Goal: Check status

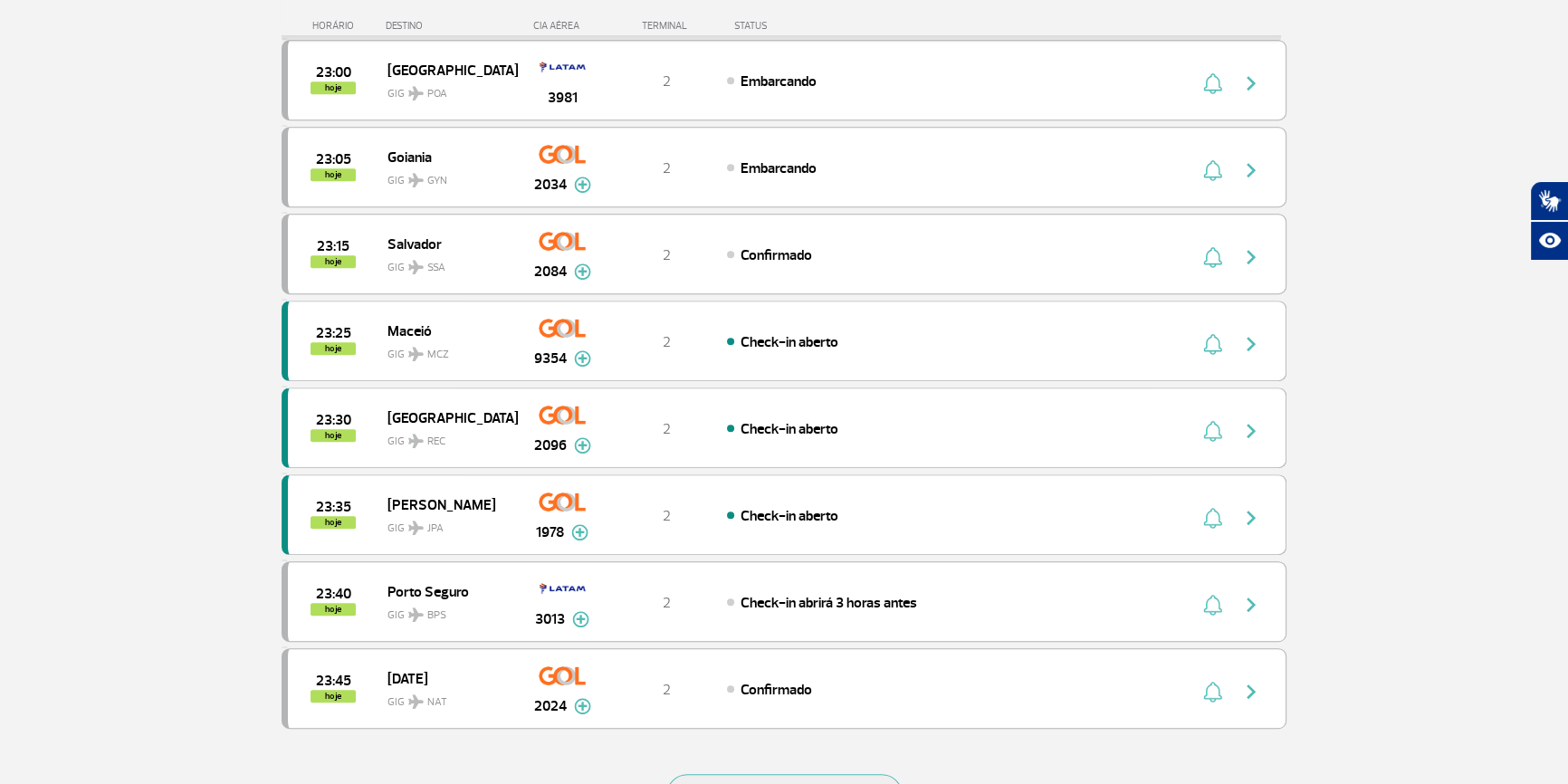
scroll to position [1481, 0]
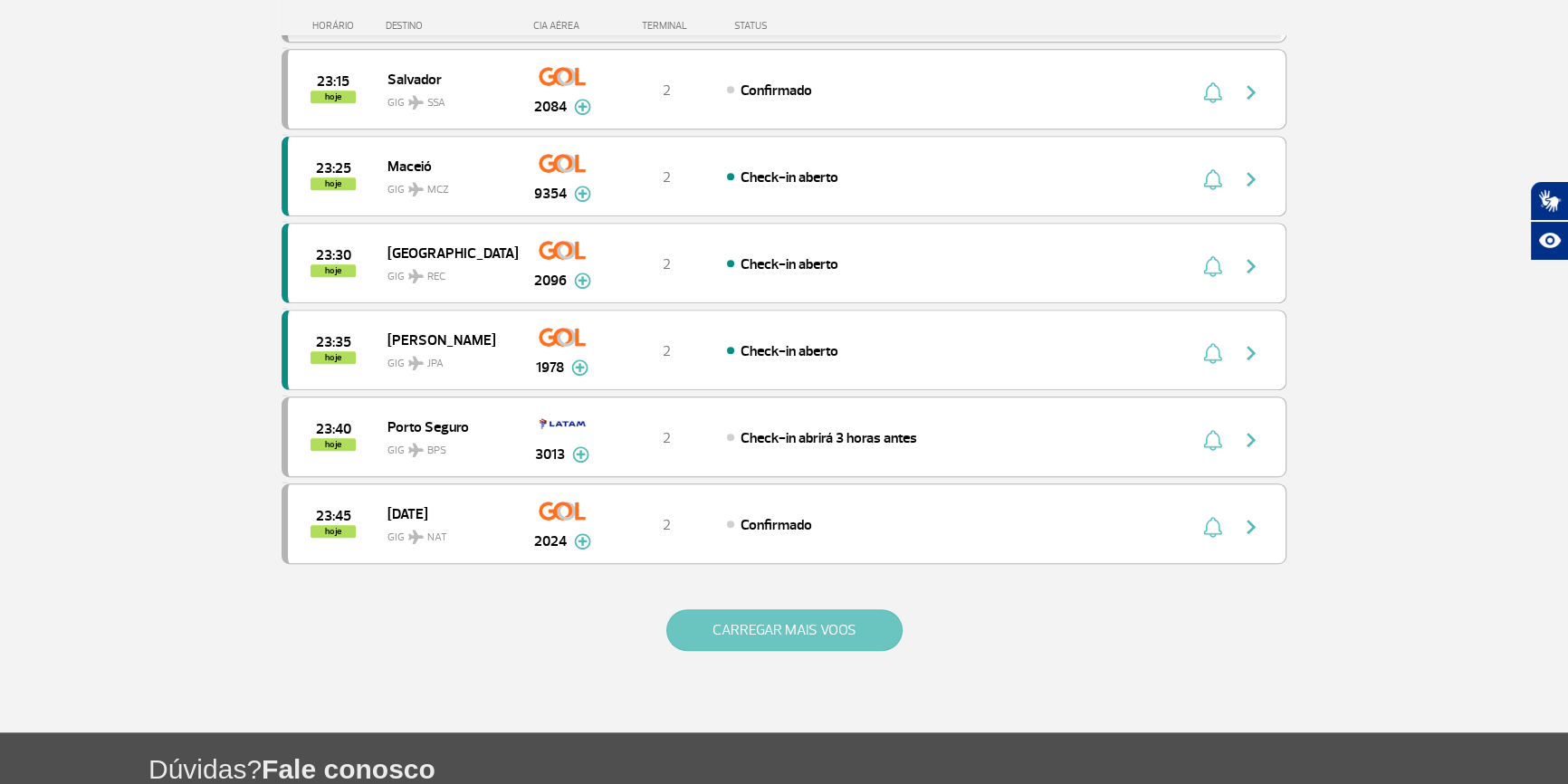
click at [671, 635] on button "CARREGAR MAIS VOOS" at bounding box center [784, 631] width 236 height 42
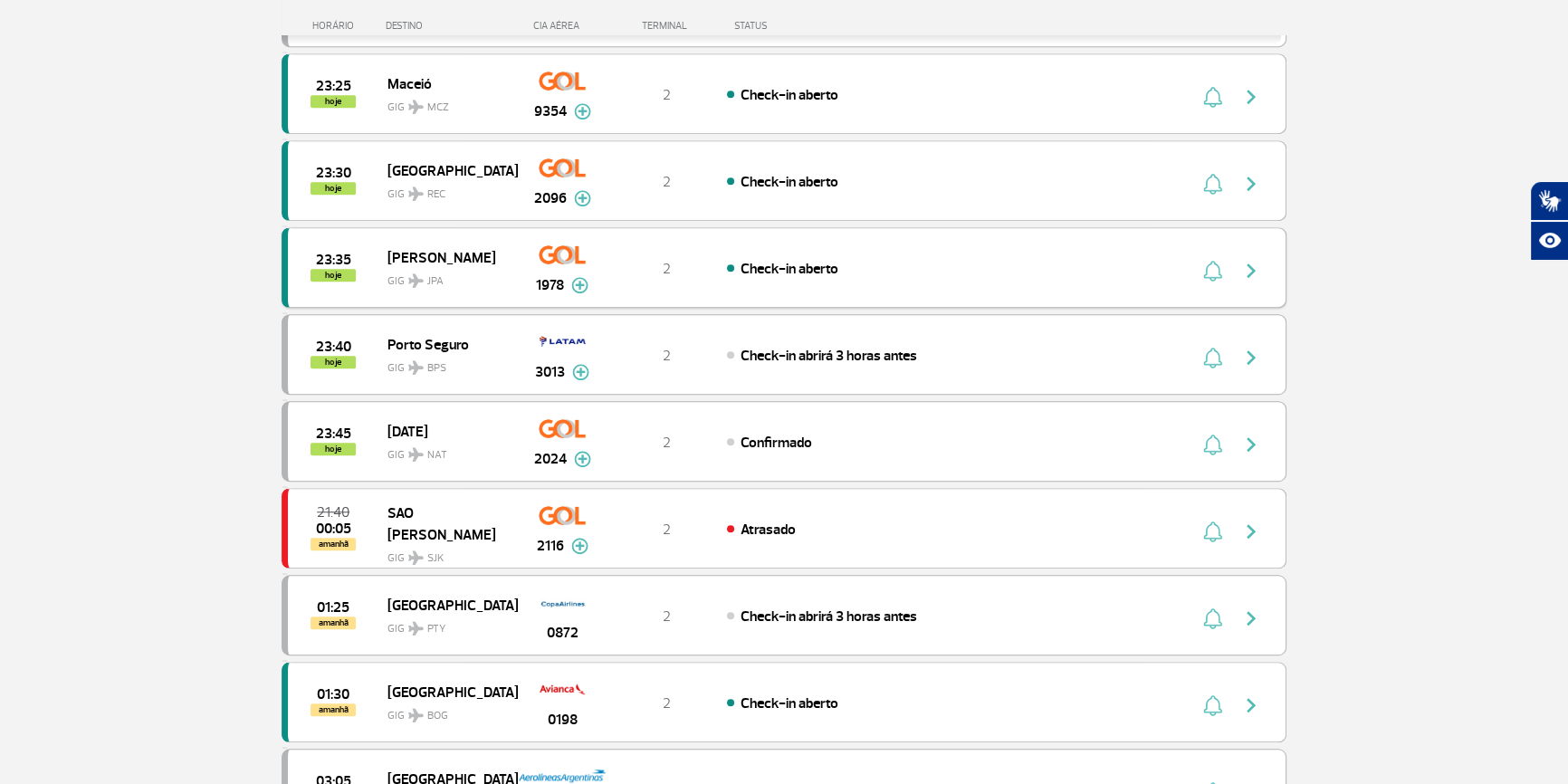
scroll to position [1812, 0]
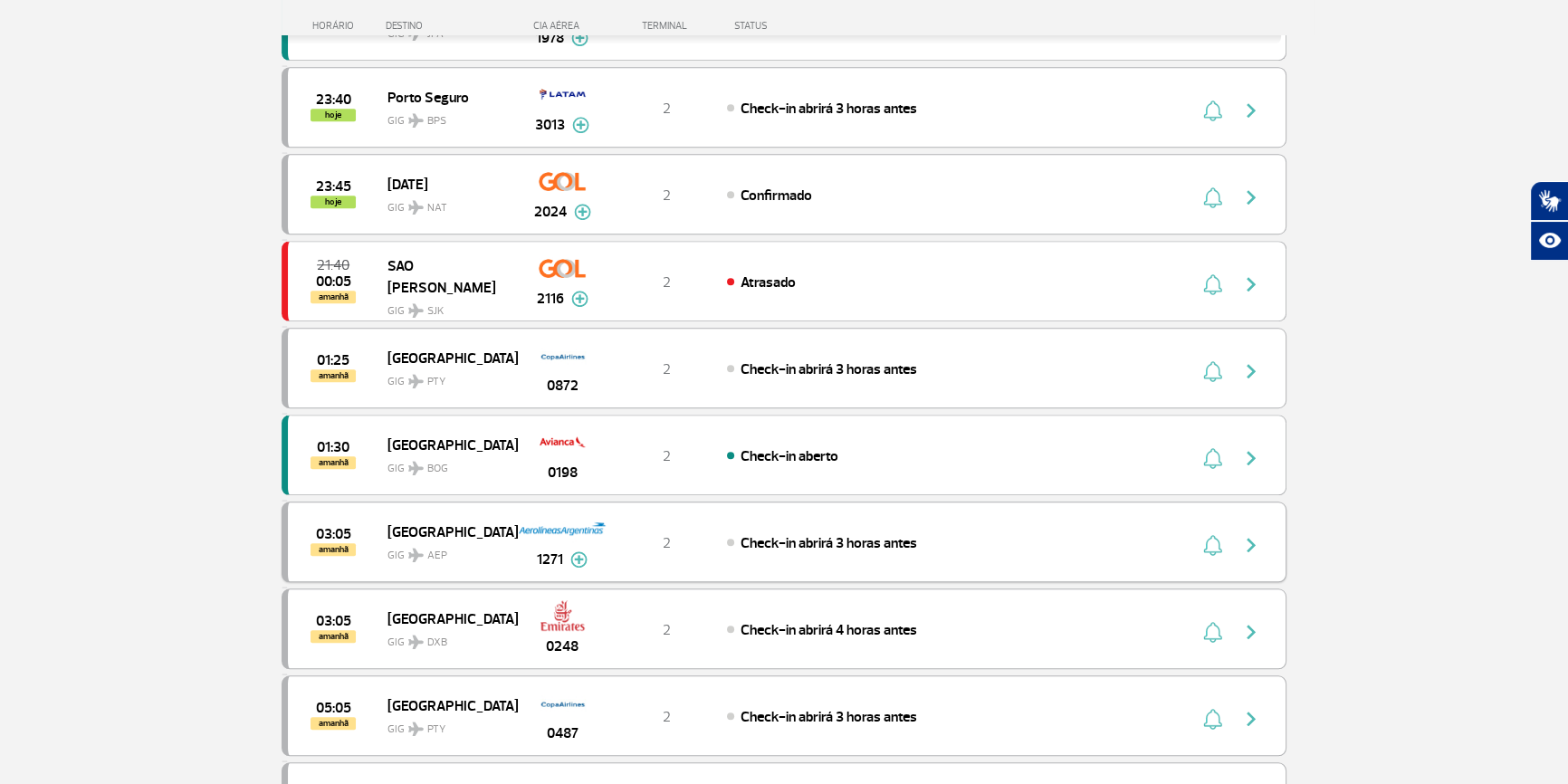
click at [505, 540] on div "Buenos Aires GIG AEP" at bounding box center [452, 541] width 129 height 45
click at [868, 549] on div "03:05 amanhã [GEOGRAPHIC_DATA] GIG AEP 1271 2 Check-in abrirá 3 horas antes Par…" at bounding box center [784, 541] width 1005 height 81
click at [1241, 536] on img "button" at bounding box center [1250, 545] width 22 height 22
click at [1249, 535] on img "button" at bounding box center [1250, 545] width 22 height 22
click at [574, 516] on img at bounding box center [562, 529] width 88 height 30
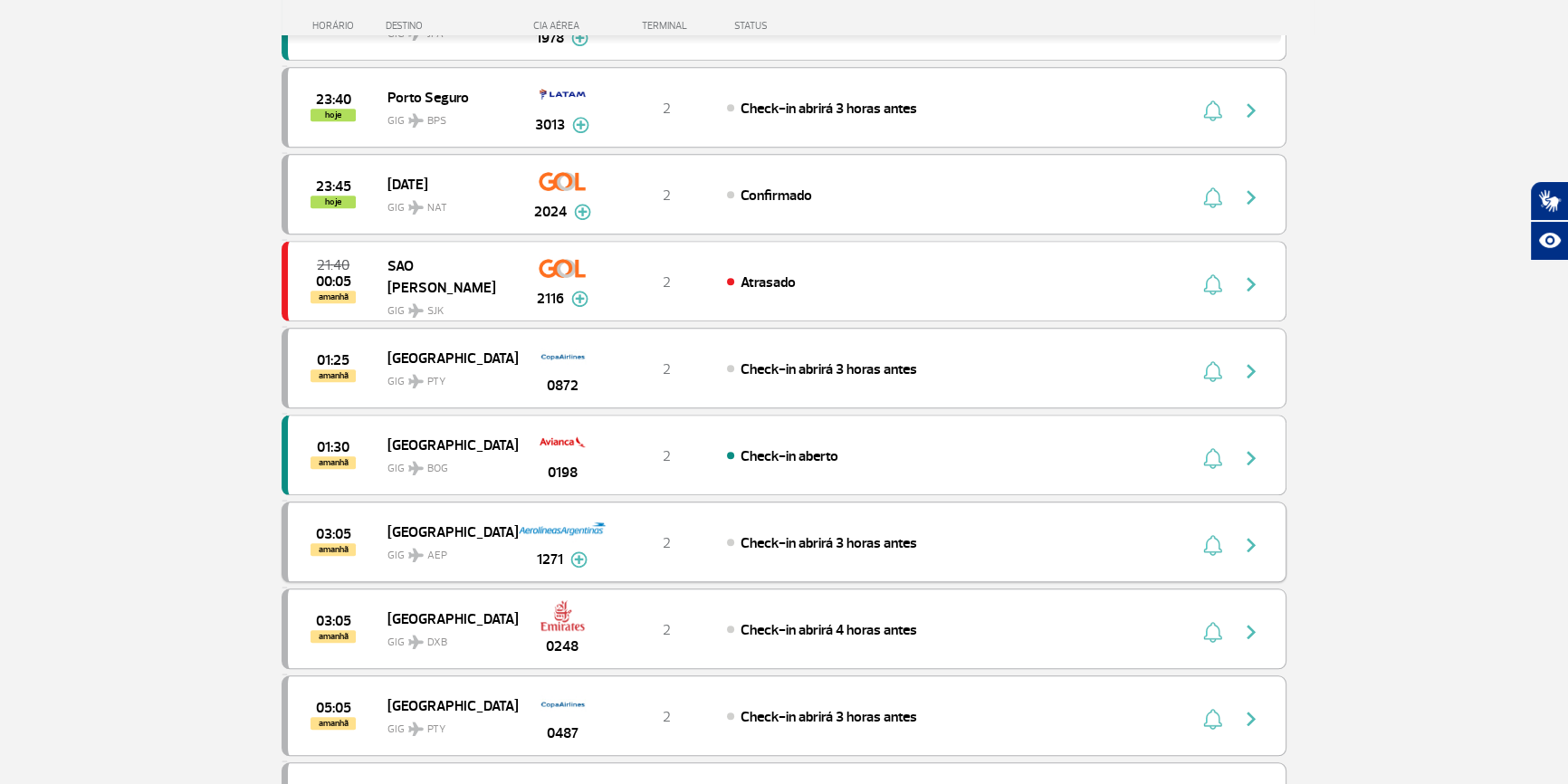
click at [590, 535] on img at bounding box center [562, 529] width 88 height 30
click at [953, 534] on div "Check-in abrirá 3 horas antes" at bounding box center [926, 542] width 399 height 20
click at [1249, 538] on img "button" at bounding box center [1250, 545] width 22 height 22
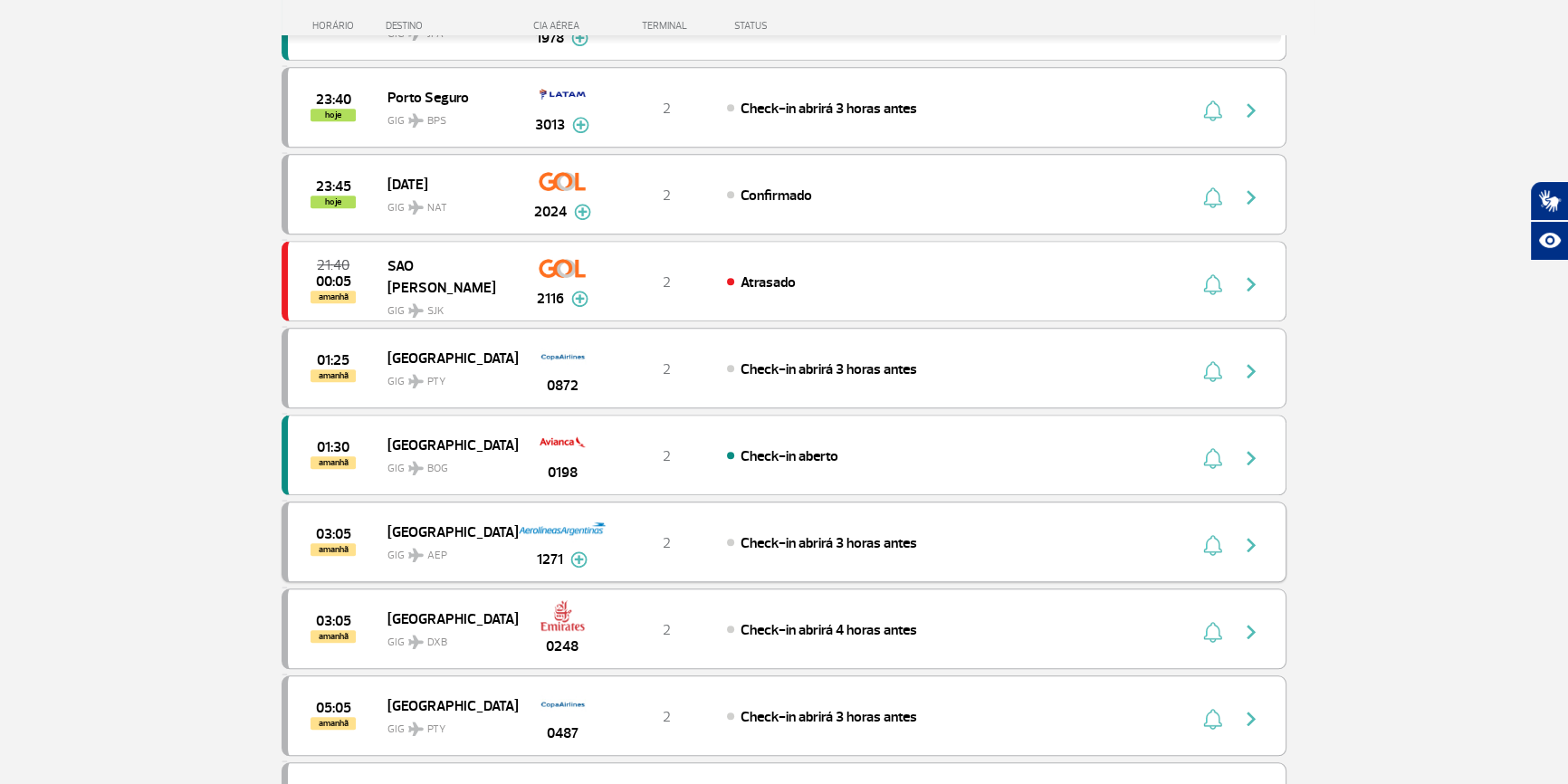
click at [1207, 535] on img "button" at bounding box center [1212, 545] width 19 height 22
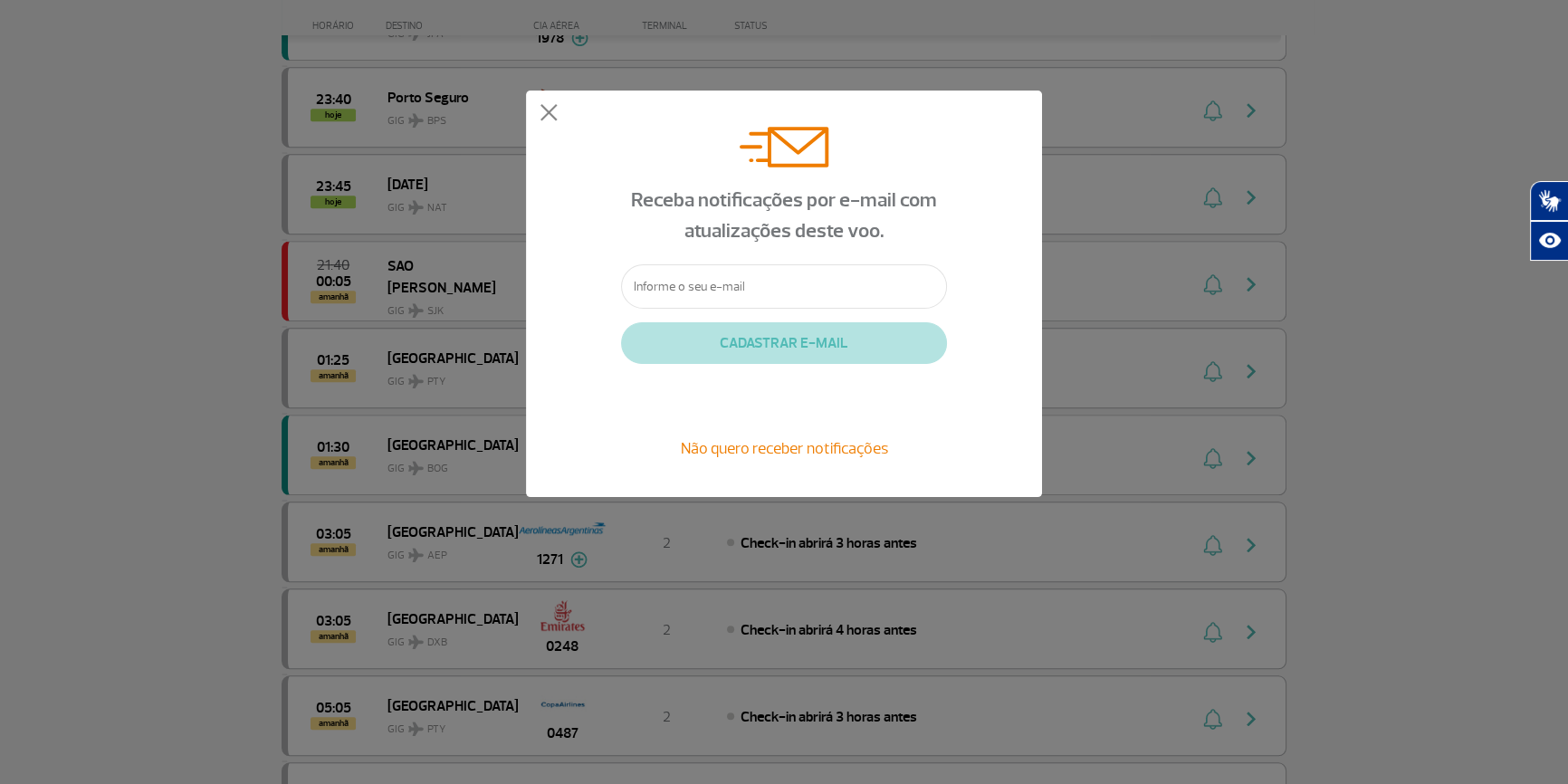
click at [1042, 135] on div "Receba notificações por e-mail com atualizações deste voo. CADASTRAR E-MAIL Não…" at bounding box center [784, 294] width 1568 height 588
click at [554, 103] on div "Receba notificações por e-mail com atualizações deste voo. CADASTRAR E-MAIL Não…" at bounding box center [784, 293] width 516 height 406
click at [544, 114] on button at bounding box center [548, 112] width 18 height 18
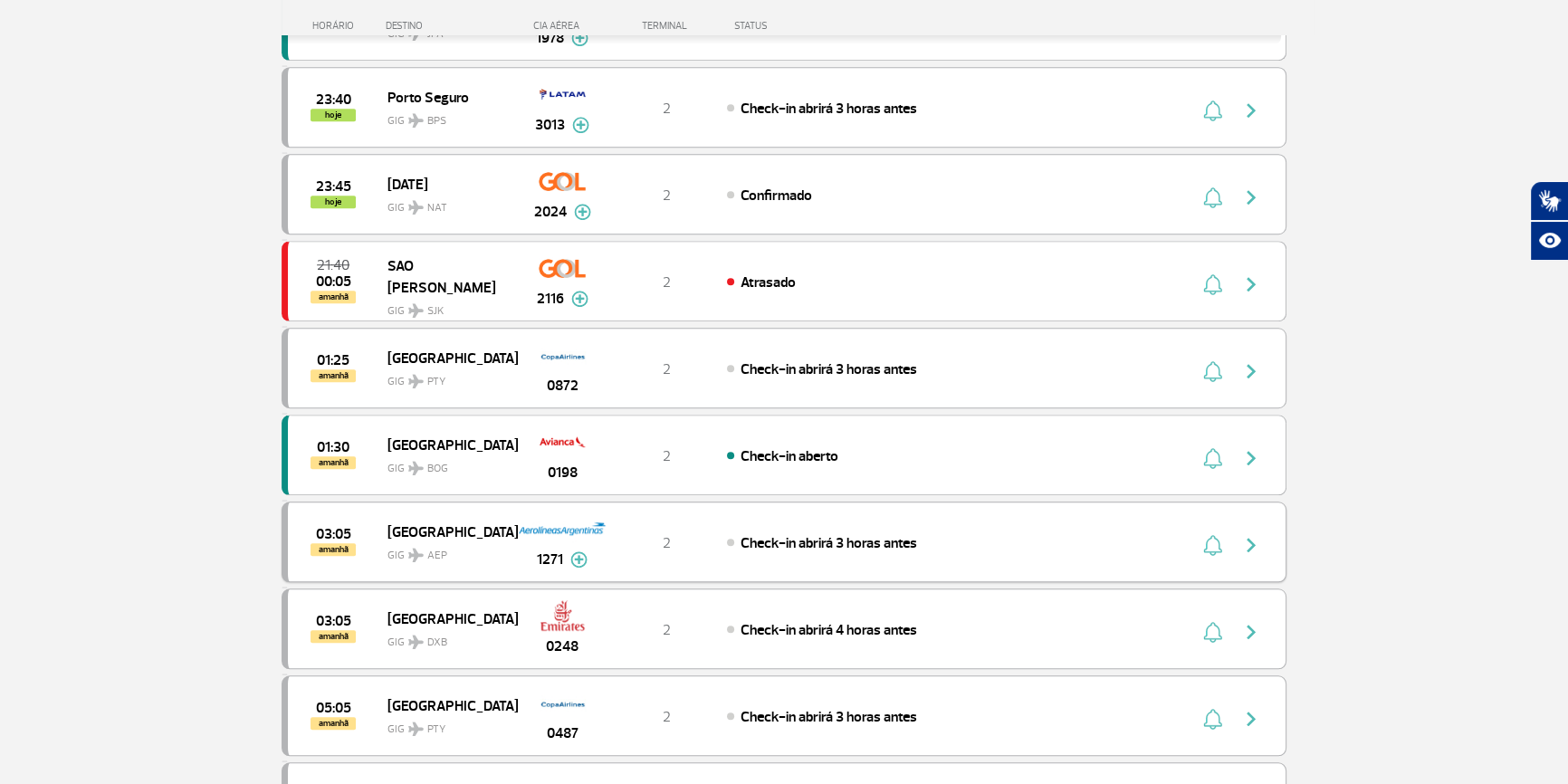
click at [468, 538] on span "GIG AEP" at bounding box center [445, 551] width 116 height 27
click at [455, 528] on span "[GEOGRAPHIC_DATA]" at bounding box center [445, 531] width 116 height 24
click at [455, 527] on span "[GEOGRAPHIC_DATA]" at bounding box center [445, 531] width 116 height 24
click at [487, 538] on span "GIG AEP" at bounding box center [445, 551] width 116 height 27
click at [580, 557] on img at bounding box center [579, 559] width 17 height 16
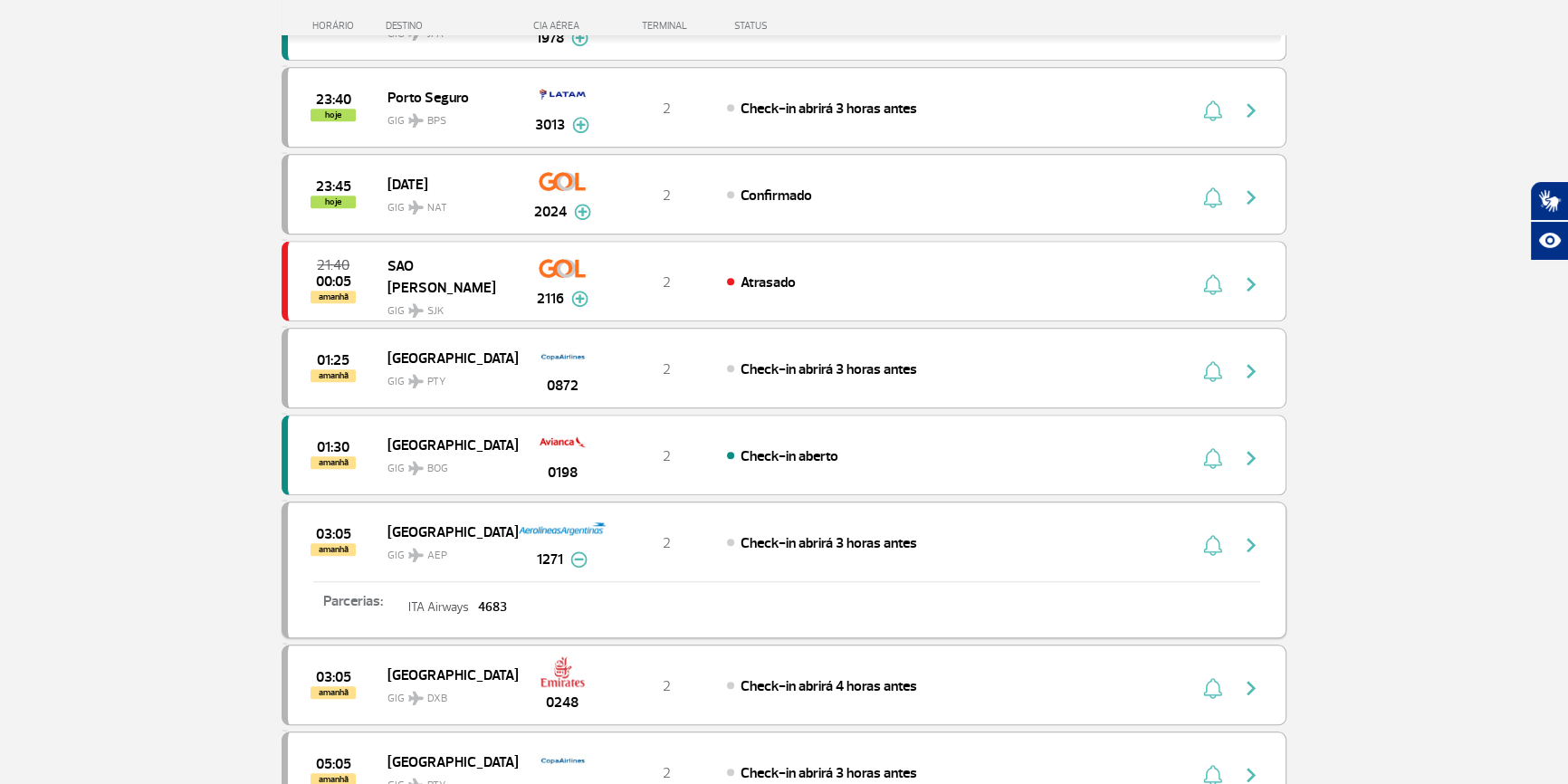
click at [410, 519] on span "[GEOGRAPHIC_DATA]" at bounding box center [445, 531] width 116 height 24
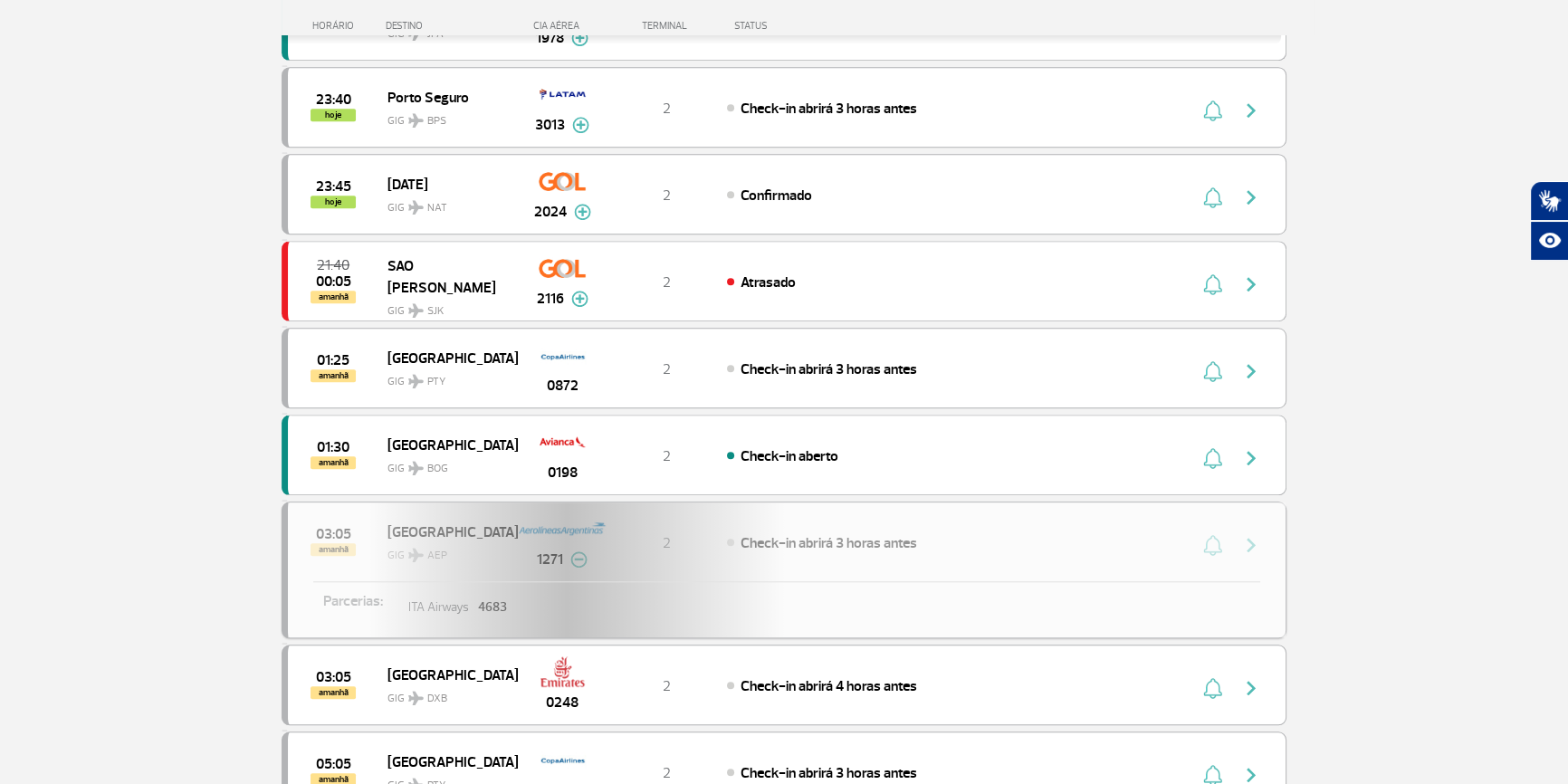
click at [410, 514] on div "03:05 amanhã [GEOGRAPHIC_DATA] GIG AEP 1271 2 Check-in abrirá 3 horas antes Par…" at bounding box center [784, 570] width 1005 height 137
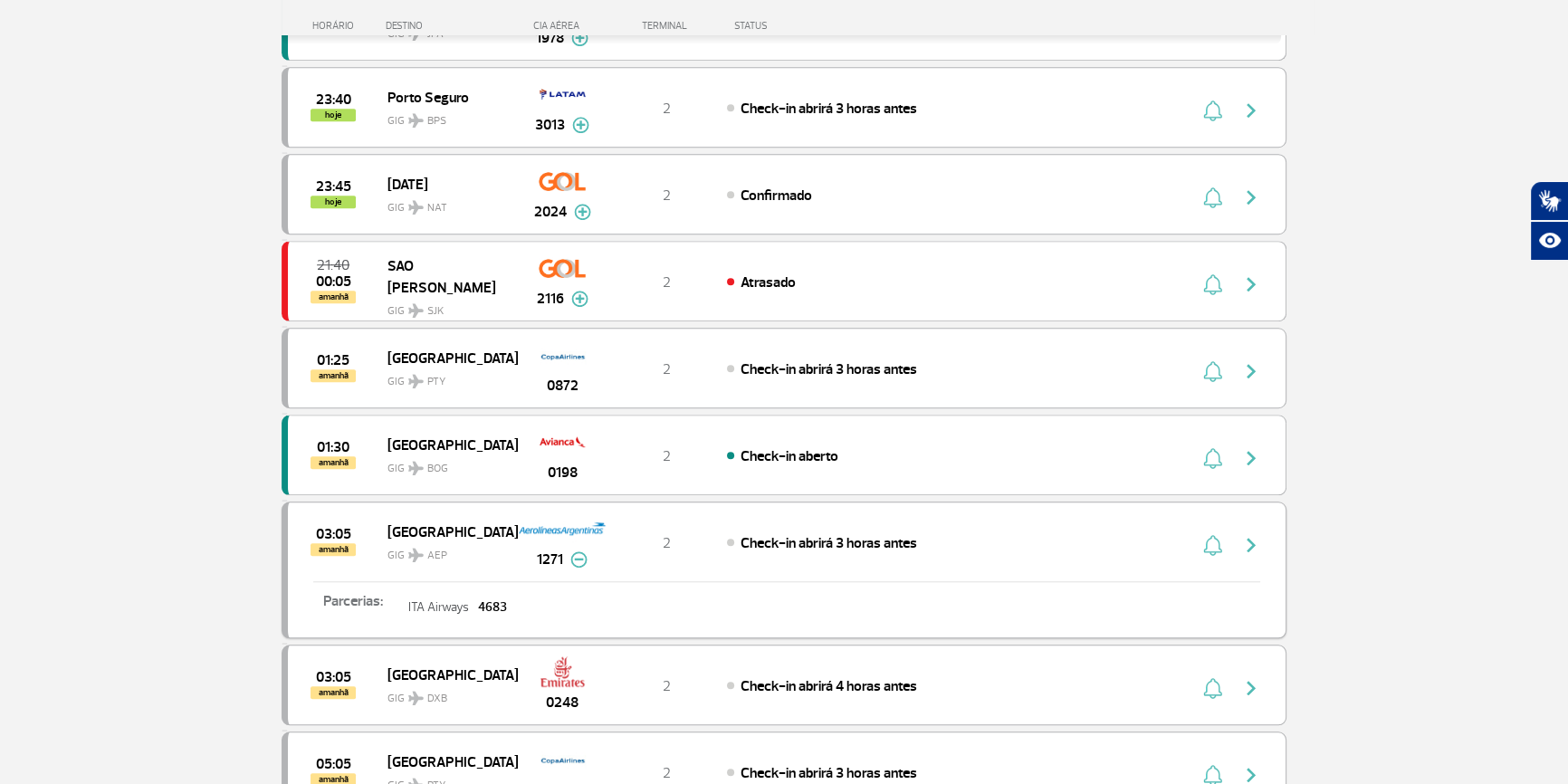
click at [411, 519] on span "[GEOGRAPHIC_DATA]" at bounding box center [445, 531] width 116 height 24
